Goal: Check status: Check status

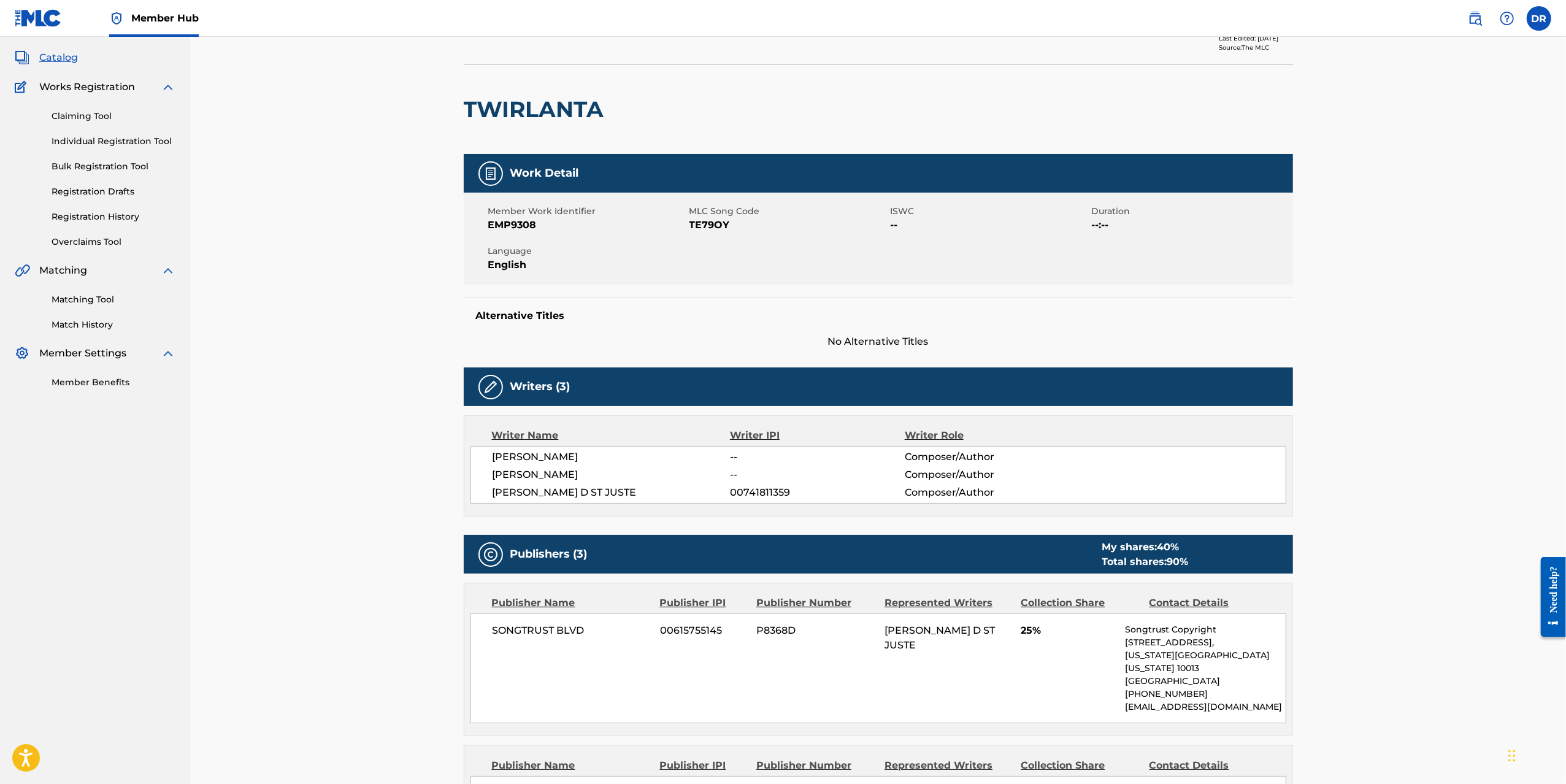
click at [1469, 21] on img at bounding box center [1475, 18] width 14 height 14
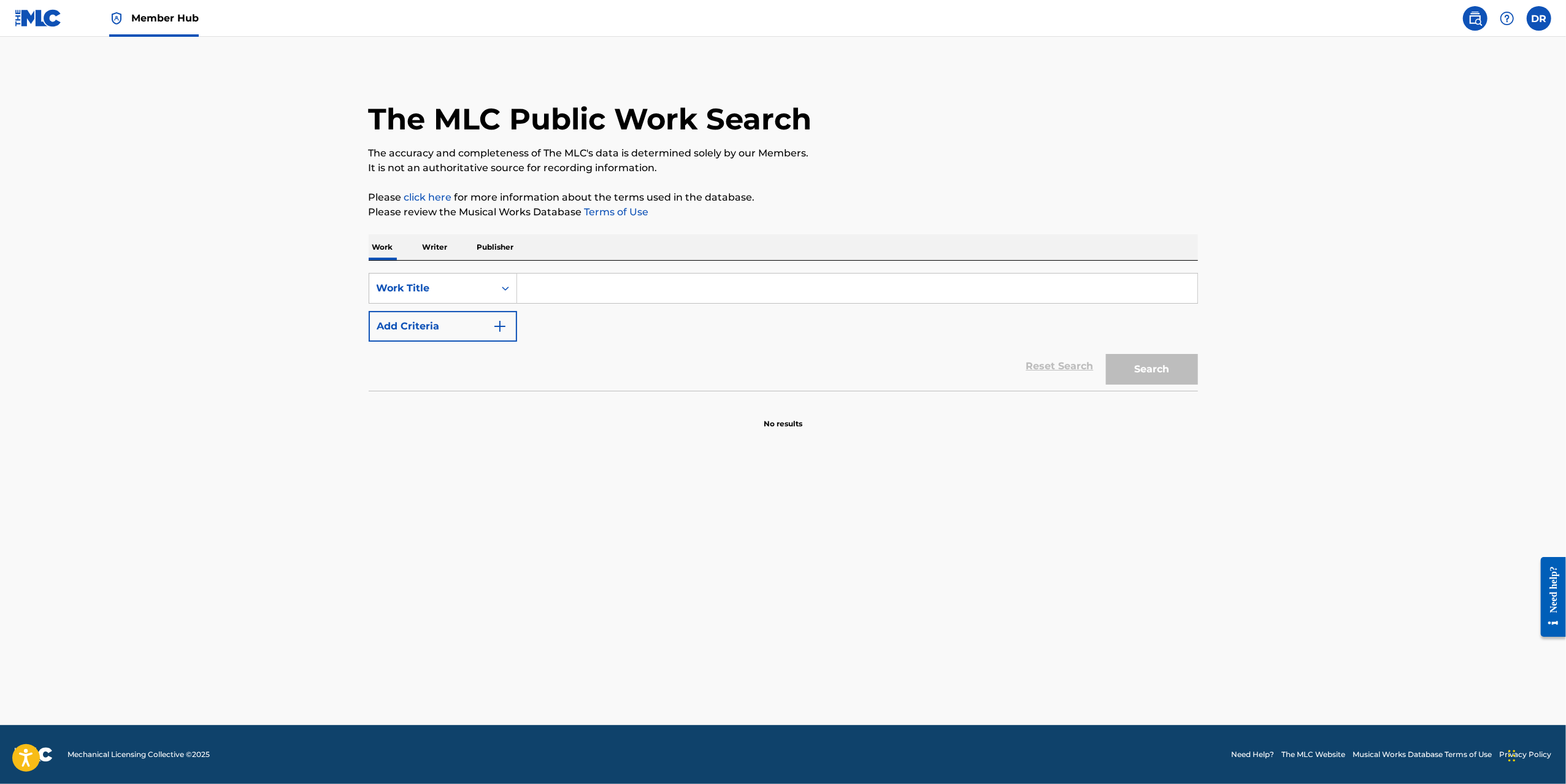
click at [565, 287] on input "Search Form" at bounding box center [858, 288] width 680 height 30
paste input "I'm The Type"
type input "I'm The Type"
click at [485, 323] on button "Add Criteria" at bounding box center [443, 326] width 149 height 30
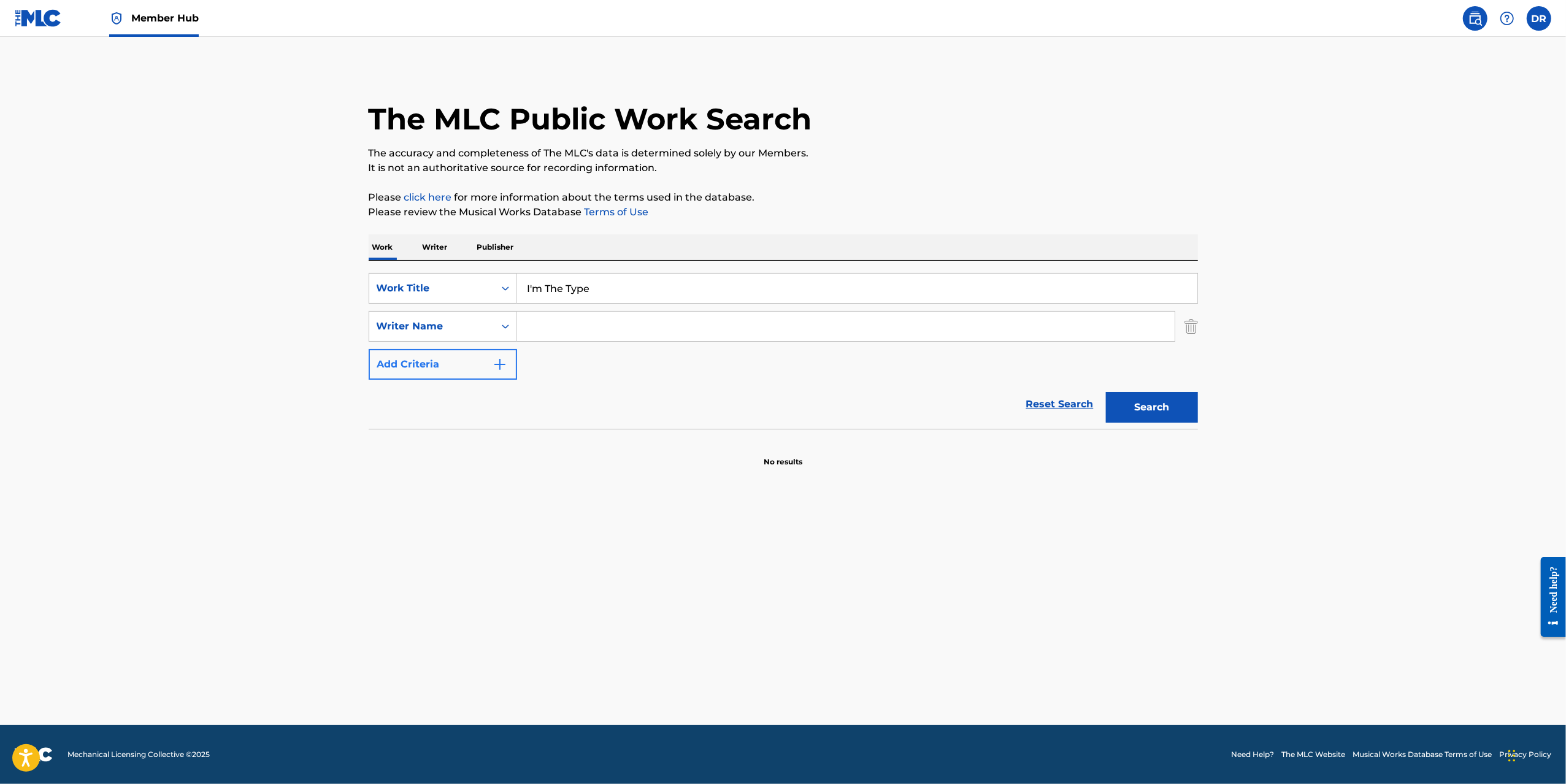
click at [565, 324] on input "Search Form" at bounding box center [846, 326] width 657 height 30
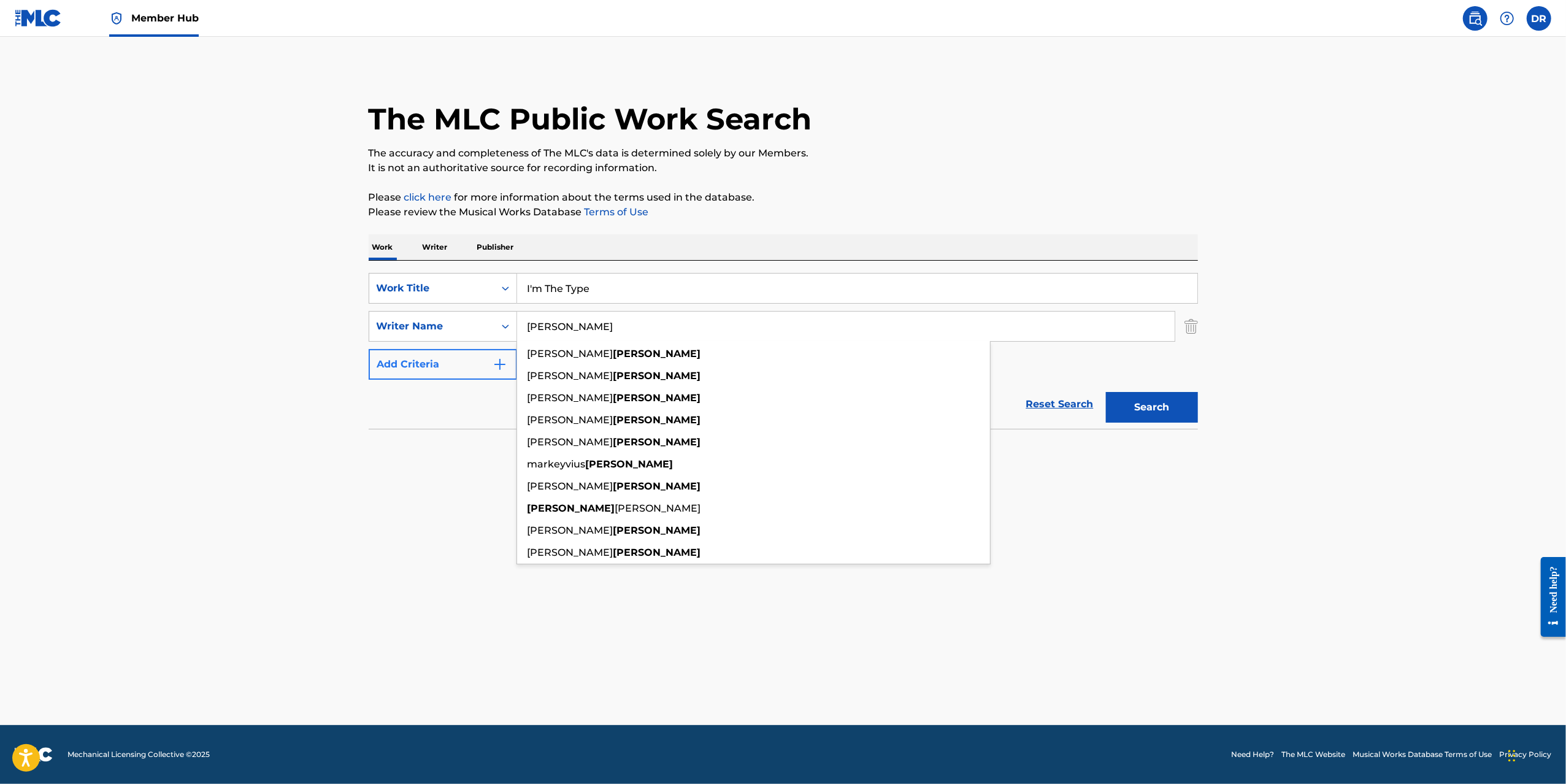
type input "cathey"
click at [1106, 392] on button "Search" at bounding box center [1151, 407] width 92 height 30
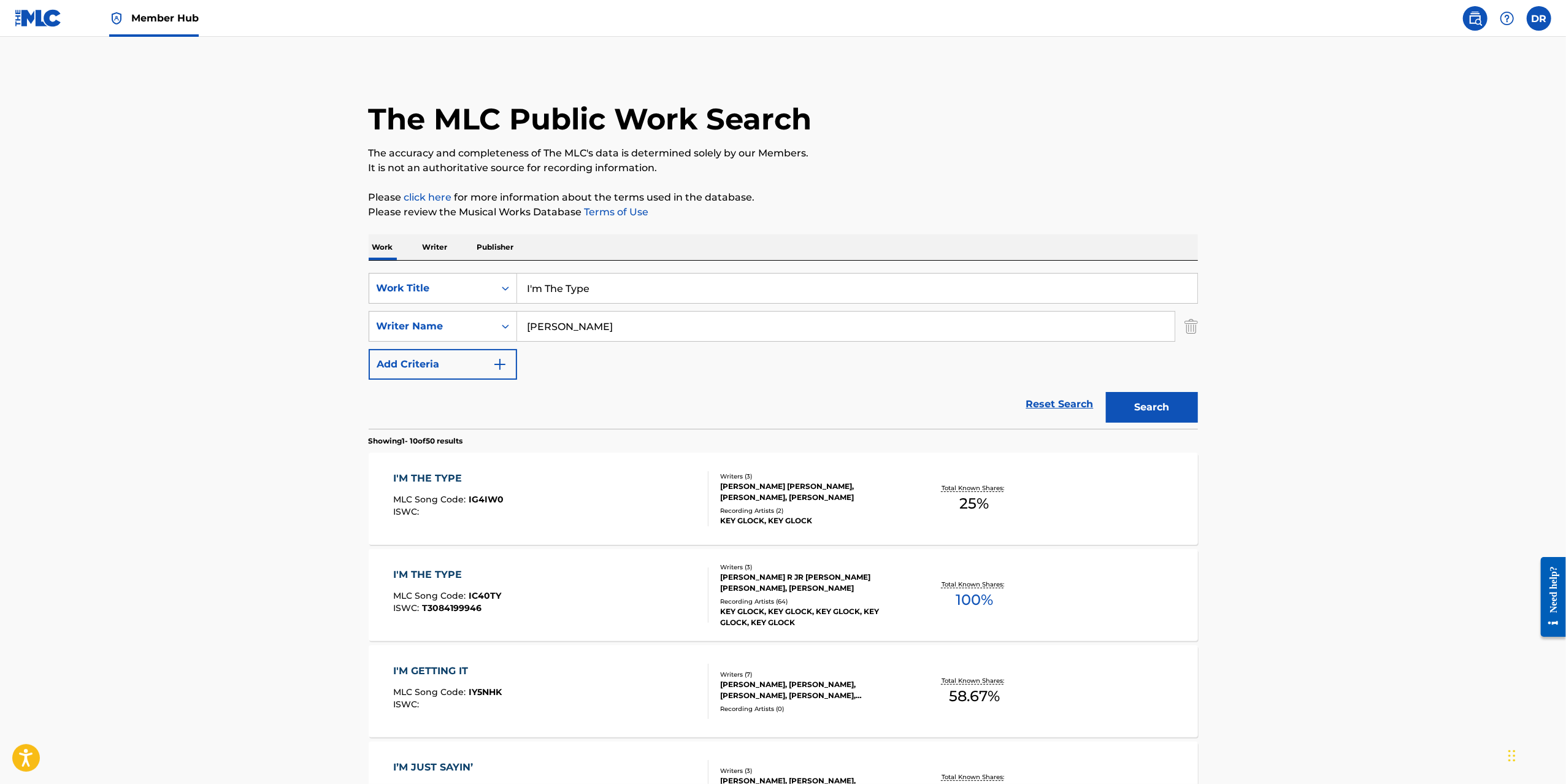
click at [442, 474] on div "I'M THE TYPE" at bounding box center [448, 478] width 110 height 14
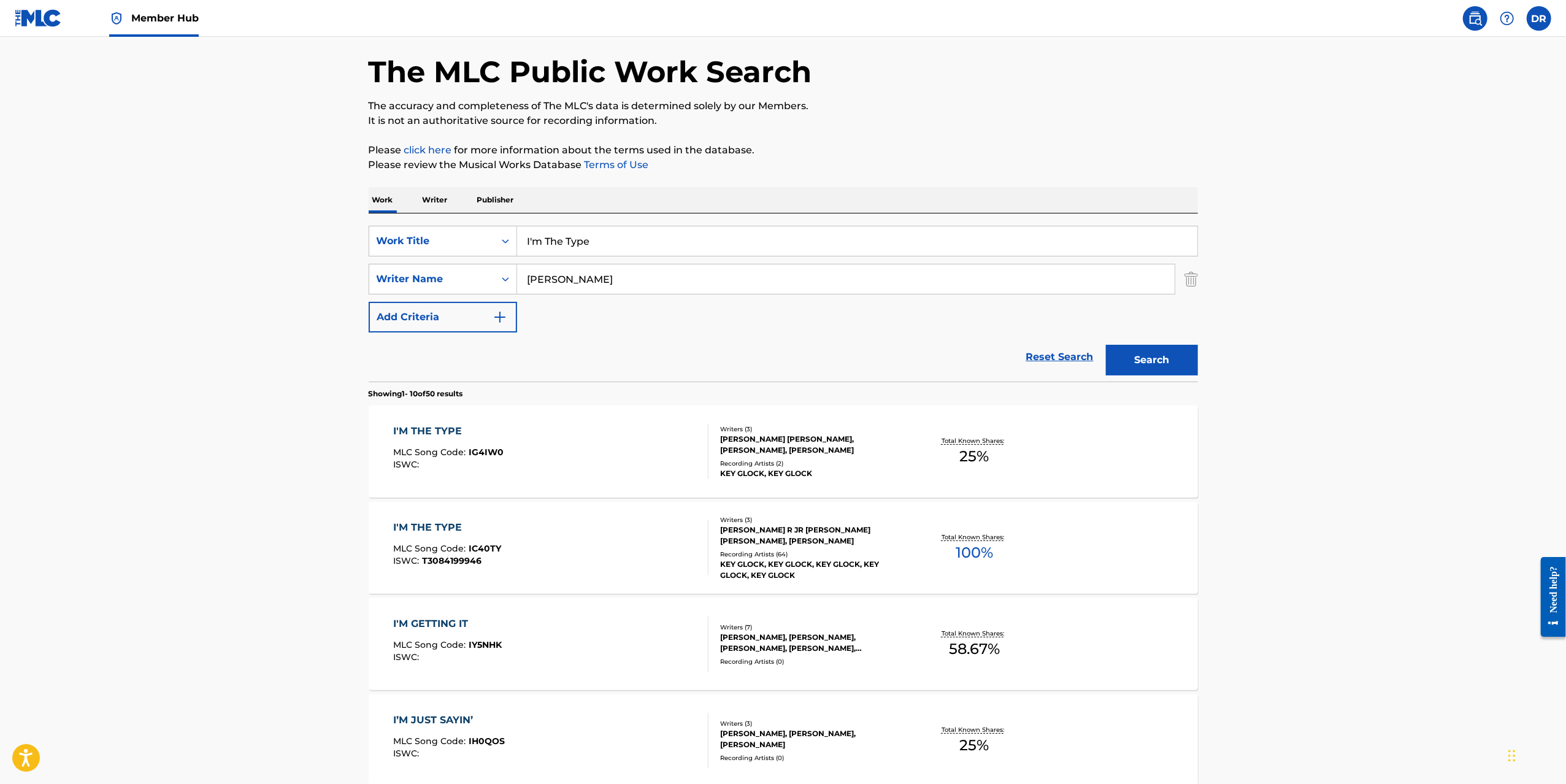
scroll to position [91, 0]
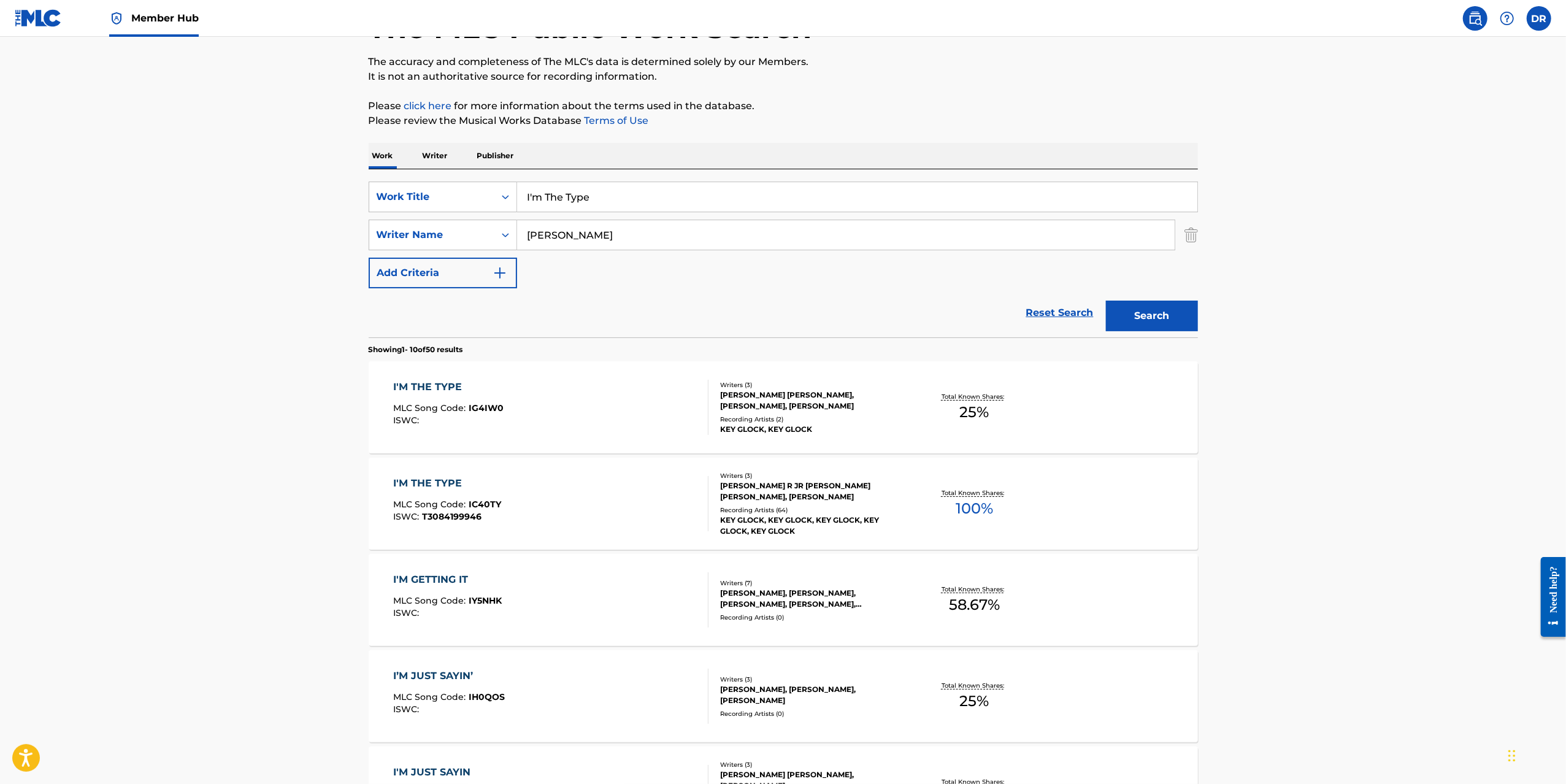
click at [425, 480] on div "I'M THE TYPE" at bounding box center [447, 483] width 108 height 14
drag, startPoint x: 167, startPoint y: 44, endPoint x: 172, endPoint y: 18, distance: 26.5
click at [171, 34] on div "Member Hub DR DR Dylan Royal dylan@empi.re Notification Preferences Profile Log…" at bounding box center [783, 677] width 1566 height 1538
click at [172, 18] on span "Member Hub" at bounding box center [165, 18] width 67 height 14
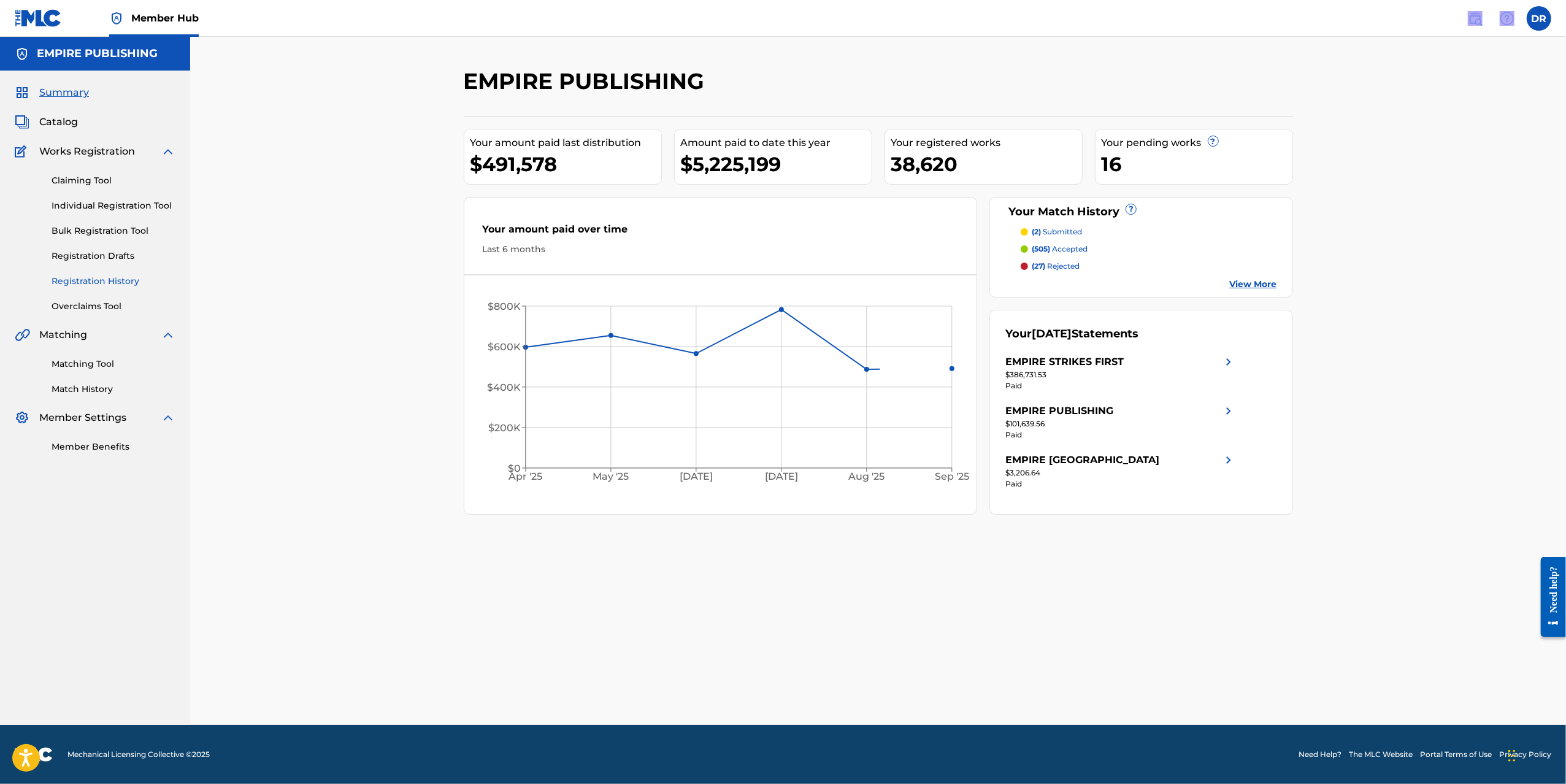
click at [97, 279] on link "Registration History" at bounding box center [114, 281] width 124 height 13
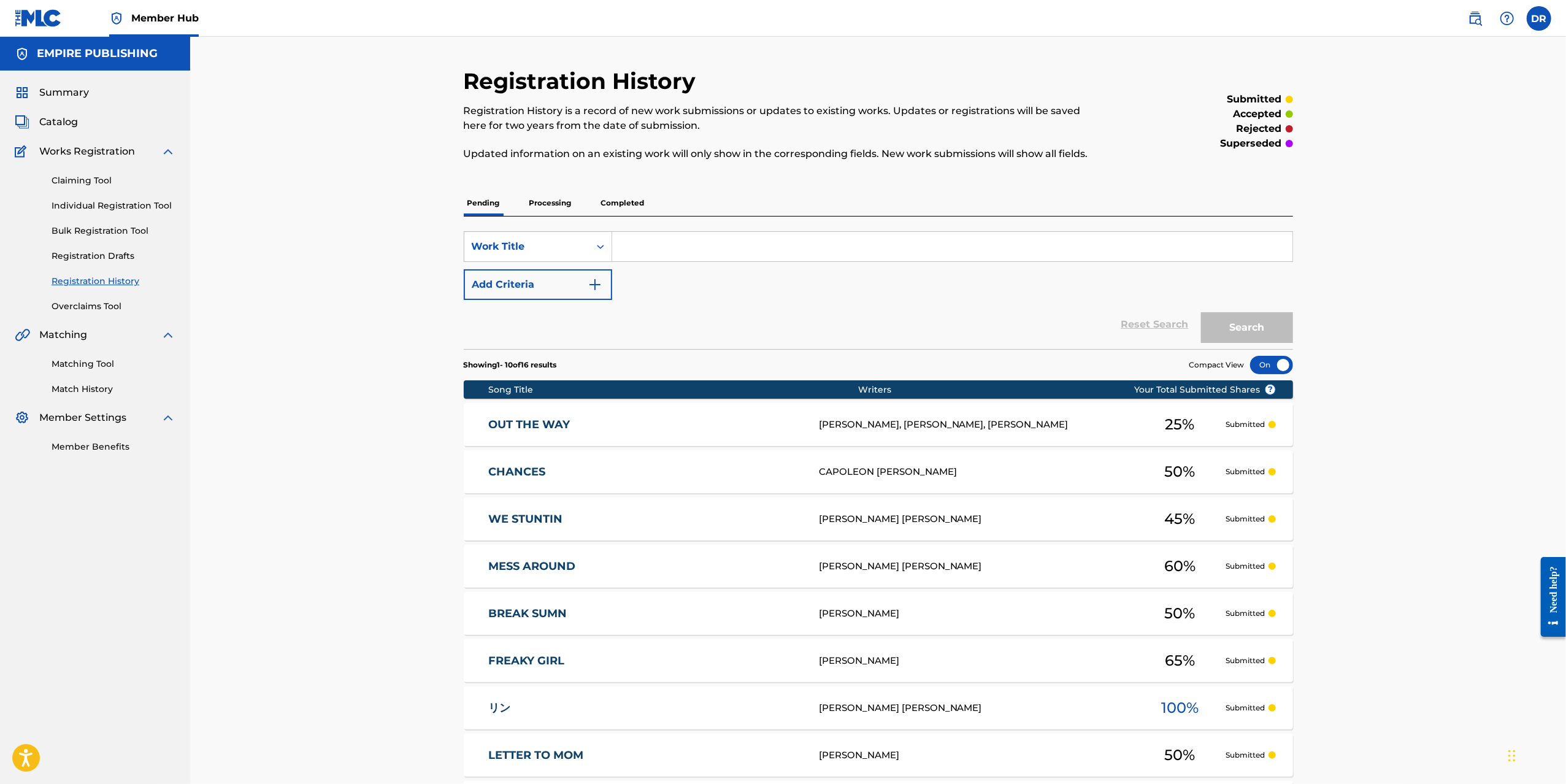
click at [665, 241] on input "Search Form" at bounding box center [953, 246] width 680 height 30
paste input "I'M THE TYPE"
type input "I'M THE TYPE"
click at [1239, 315] on button "Search" at bounding box center [1246, 328] width 92 height 30
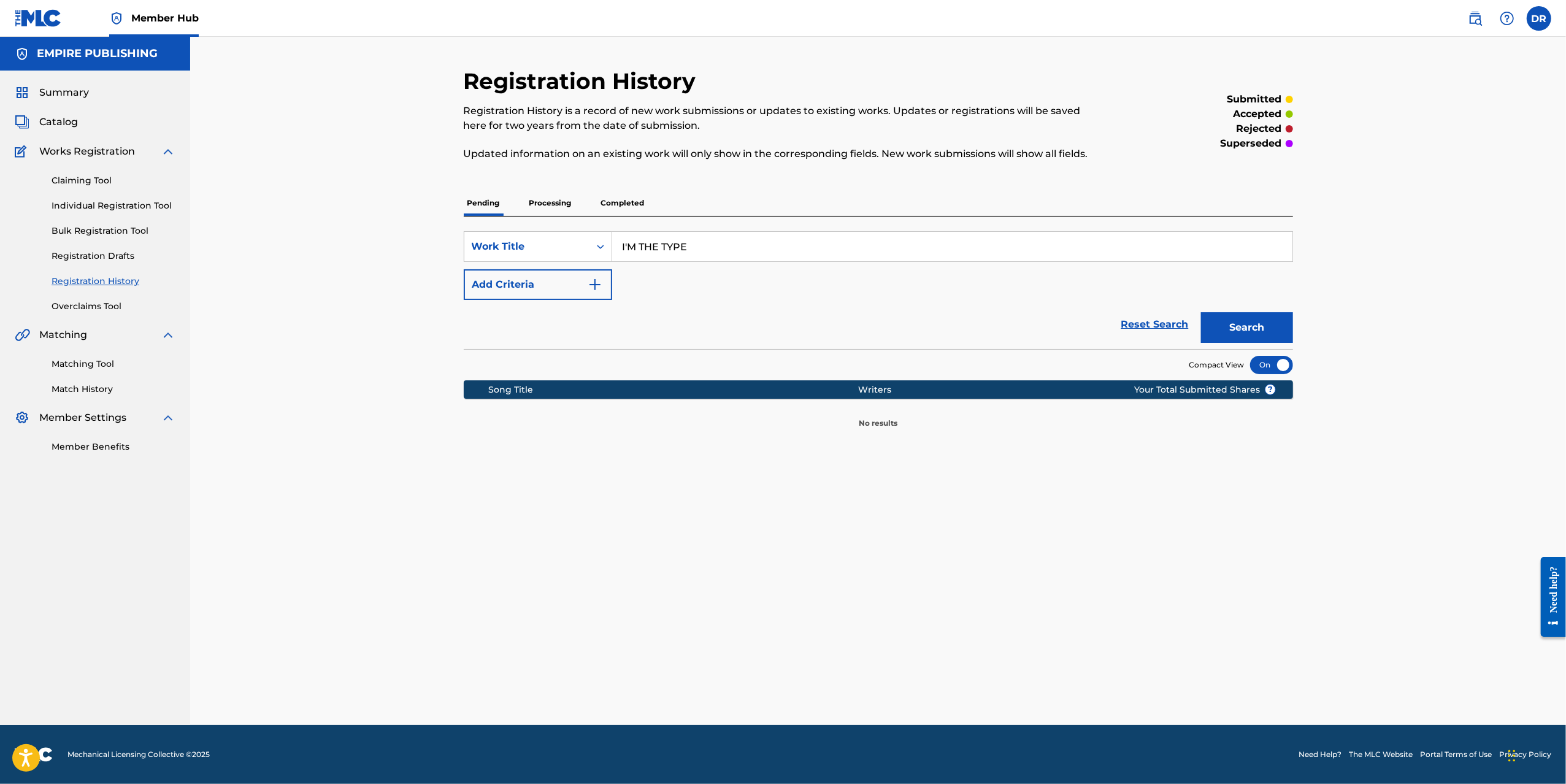
drag, startPoint x: 552, startPoint y: 196, endPoint x: 577, endPoint y: 209, distance: 28.2
click at [552, 197] on p "Processing" at bounding box center [550, 202] width 49 height 26
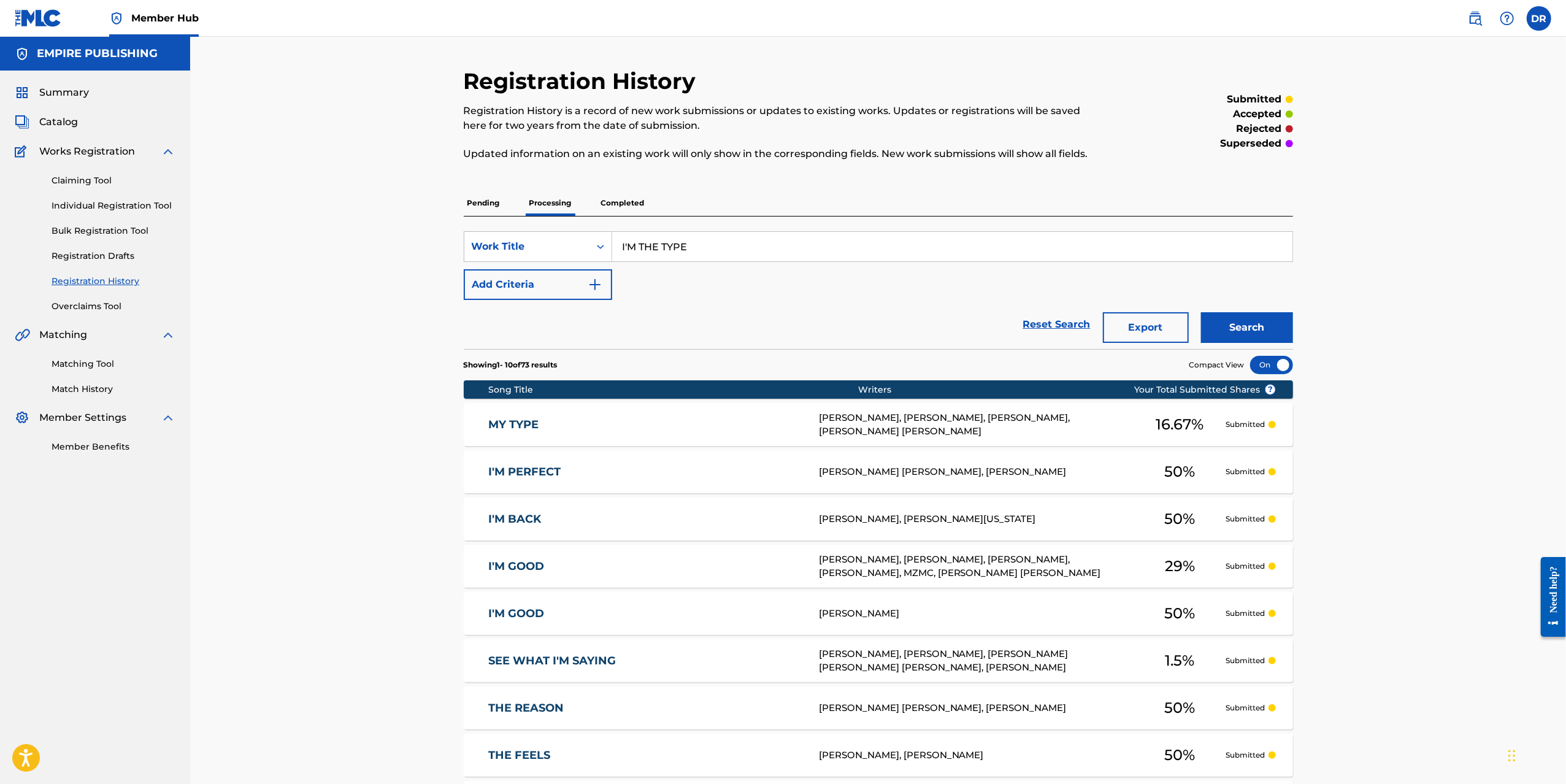
click at [634, 206] on p "Completed" at bounding box center [622, 202] width 51 height 26
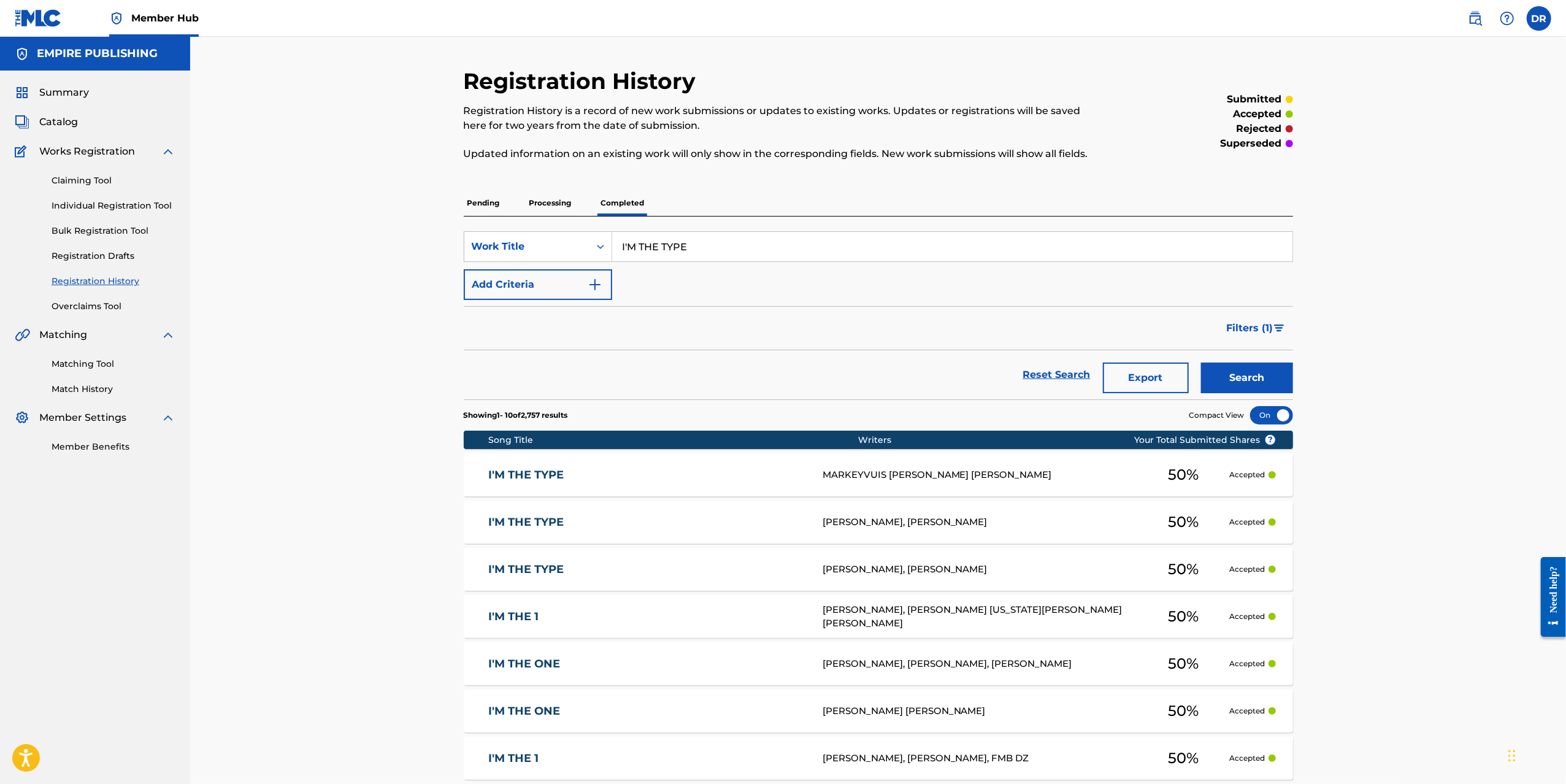
click at [526, 474] on link "I'M THE TYPE" at bounding box center [646, 475] width 318 height 14
click at [531, 523] on link "I'M THE TYPE" at bounding box center [646, 522] width 318 height 14
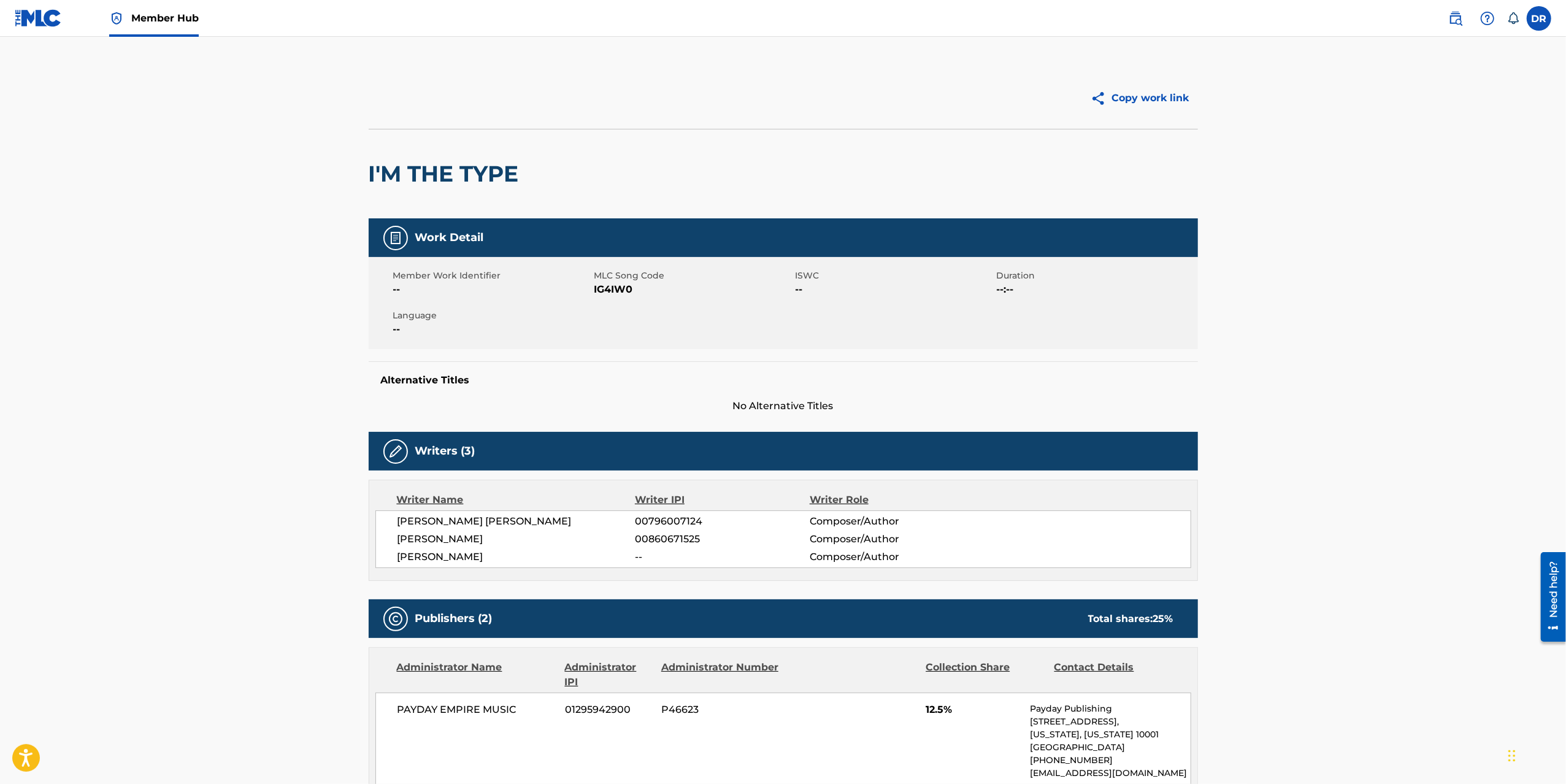
click at [428, 168] on h2 "I'M THE TYPE" at bounding box center [447, 174] width 157 height 28
drag, startPoint x: 428, startPoint y: 168, endPoint x: 467, endPoint y: 32, distance: 141.5
click at [431, 160] on h2 "I'M THE TYPE" at bounding box center [447, 174] width 157 height 28
copy div "I'M THE TYPE"
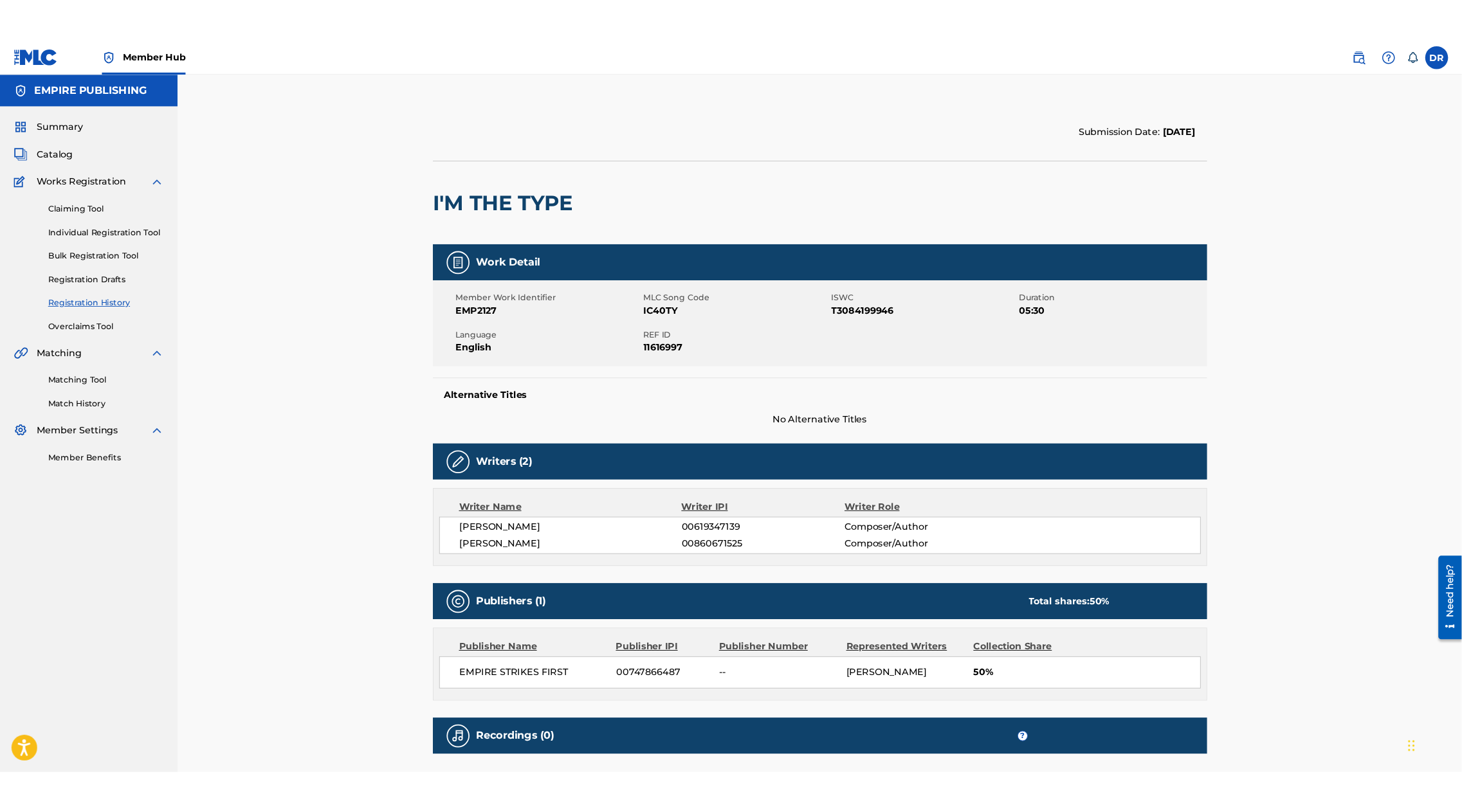
scroll to position [10, 0]
